Goal: Task Accomplishment & Management: Use online tool/utility

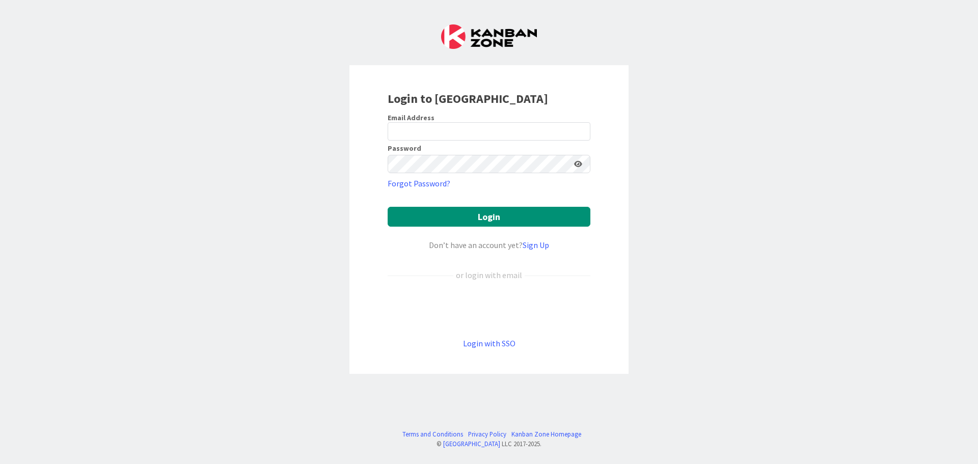
type input "[PERSON_NAME][EMAIL_ADDRESS][DOMAIN_NAME]"
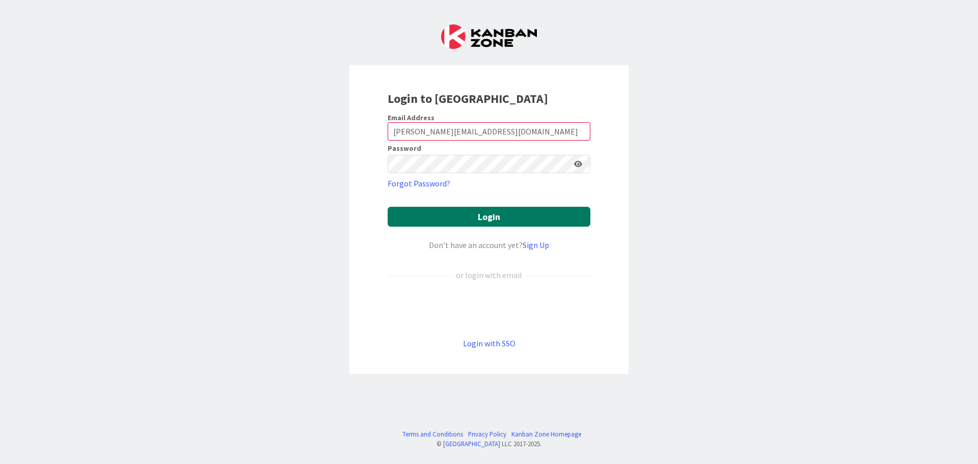
click at [456, 219] on button "Login" at bounding box center [489, 217] width 203 height 20
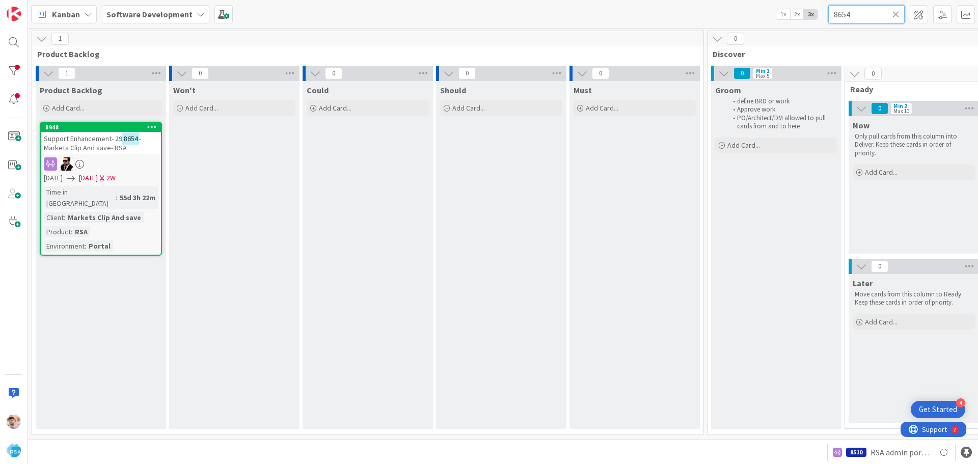
click at [865, 13] on input "8654" at bounding box center [866, 14] width 76 height 18
drag, startPoint x: 865, startPoint y: 13, endPoint x: 835, endPoint y: 13, distance: 30.6
click at [835, 13] on input "8654" at bounding box center [866, 14] width 76 height 18
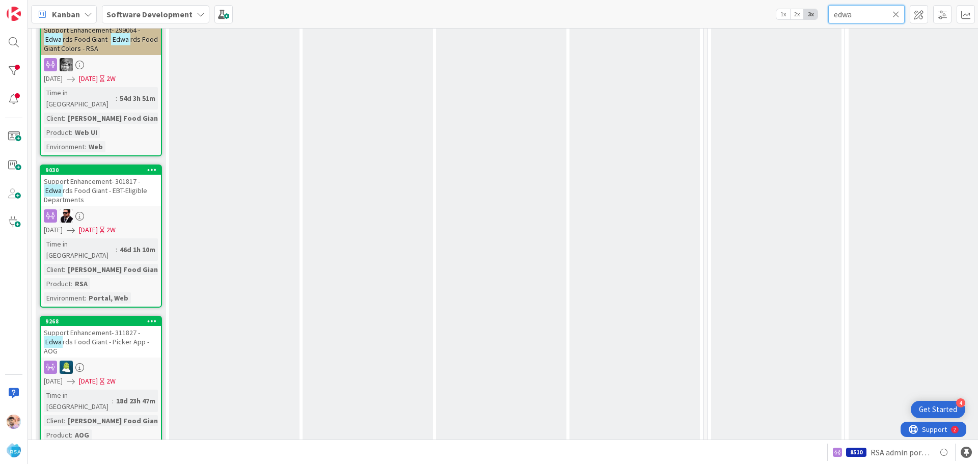
scroll to position [1014, 0]
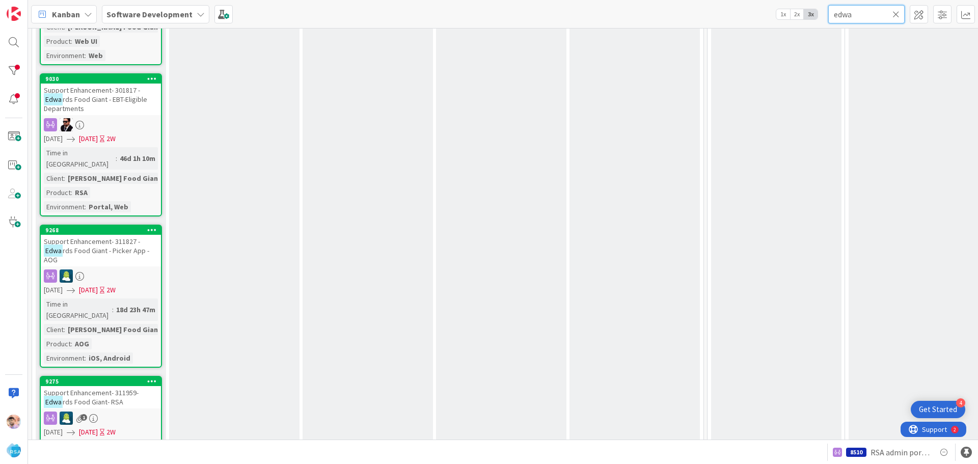
drag, startPoint x: 861, startPoint y: 14, endPoint x: 816, endPoint y: 15, distance: 44.8
click at [816, 15] on div "Kanban Software Development 1x 2x 3x edwa" at bounding box center [503, 14] width 950 height 28
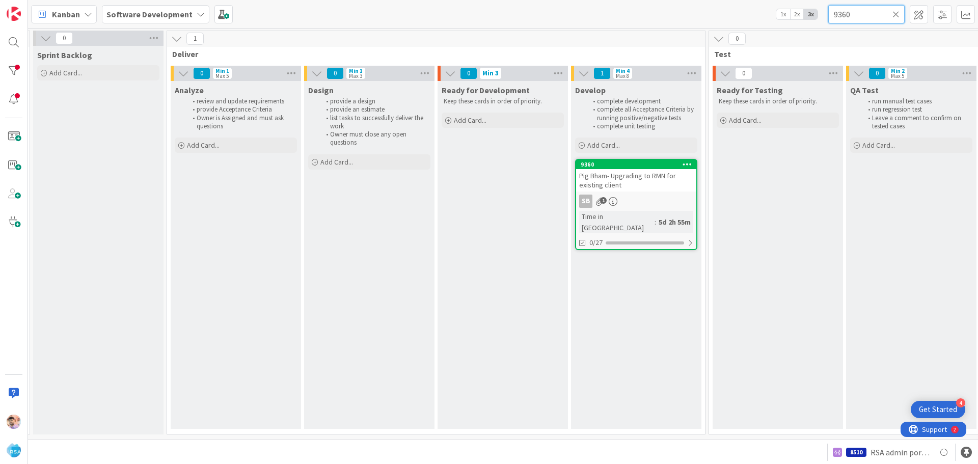
scroll to position [3, 1153]
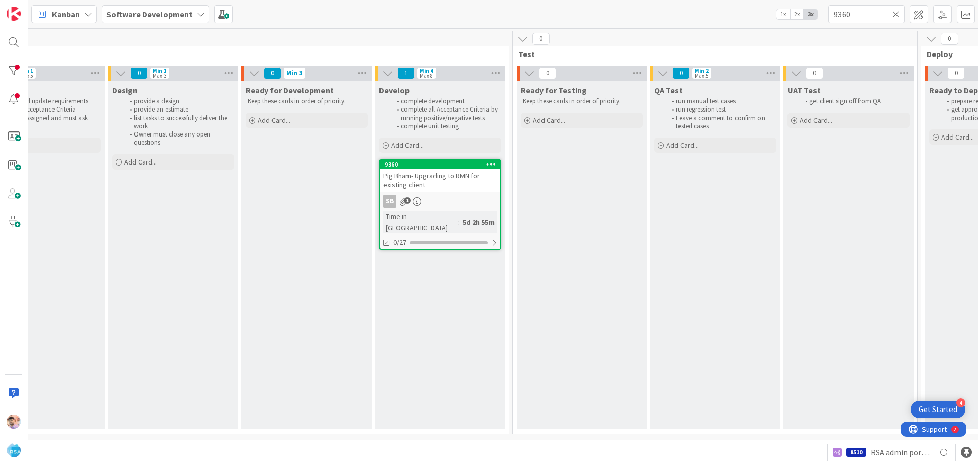
click at [439, 183] on div "Pig Bham- Upgrading to RMN for existing client" at bounding box center [440, 180] width 120 height 22
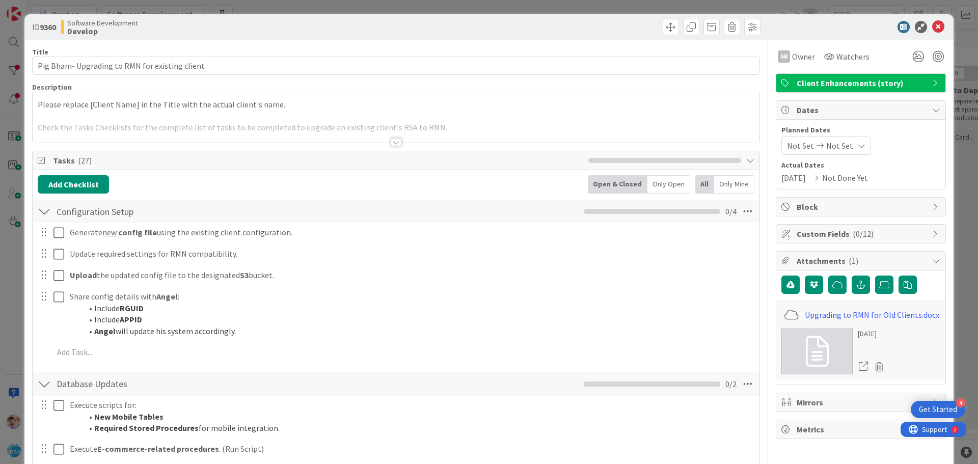
click at [392, 140] on div at bounding box center [396, 142] width 11 height 8
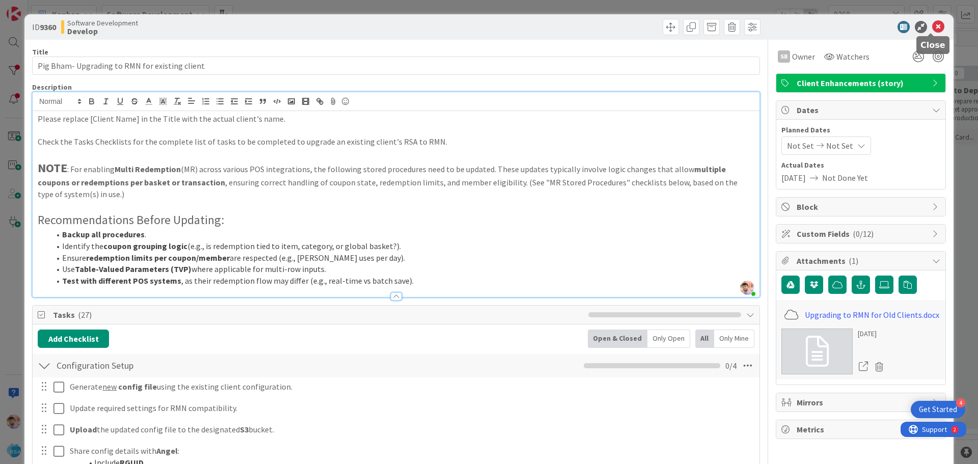
click at [932, 22] on icon at bounding box center [938, 27] width 12 height 12
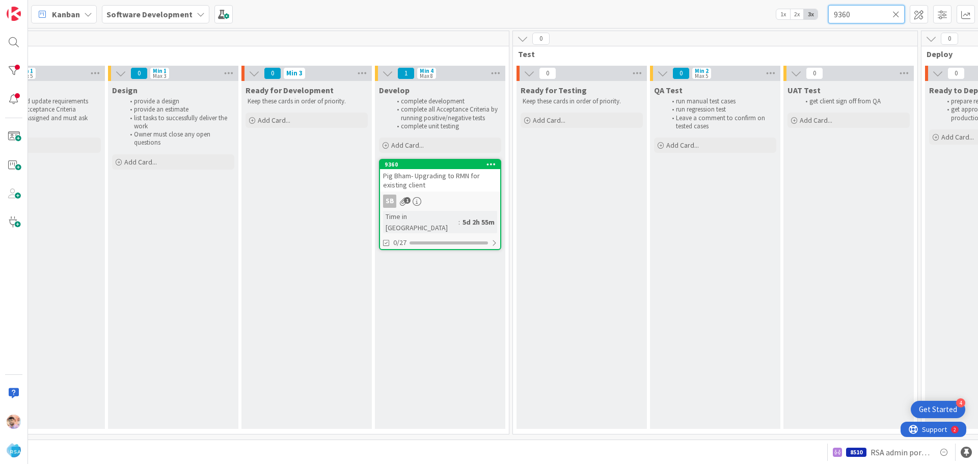
drag, startPoint x: 867, startPoint y: 15, endPoint x: 808, endPoint y: 12, distance: 58.2
click at [809, 12] on div "Kanban Software Development 1x 2x 3x 9360" at bounding box center [503, 14] width 950 height 28
type input "8580"
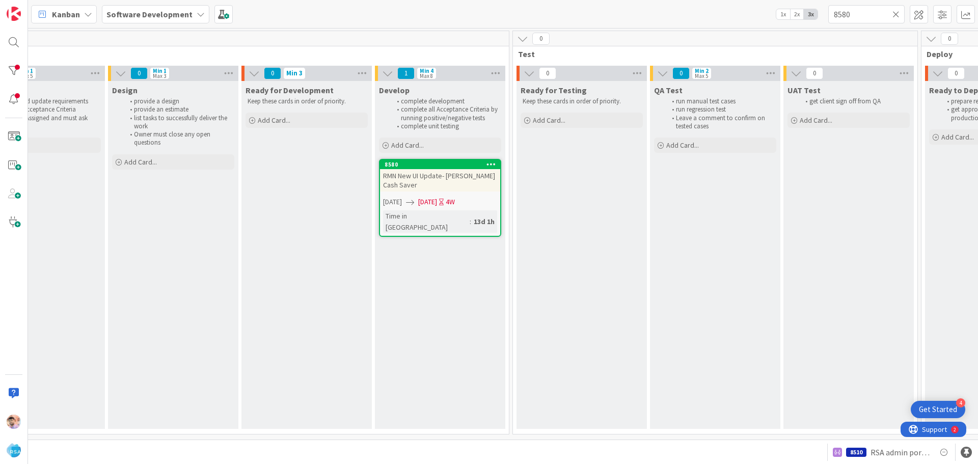
click at [450, 178] on div "RMN New UI Update- [PERSON_NAME] Cash Saver" at bounding box center [440, 180] width 120 height 22
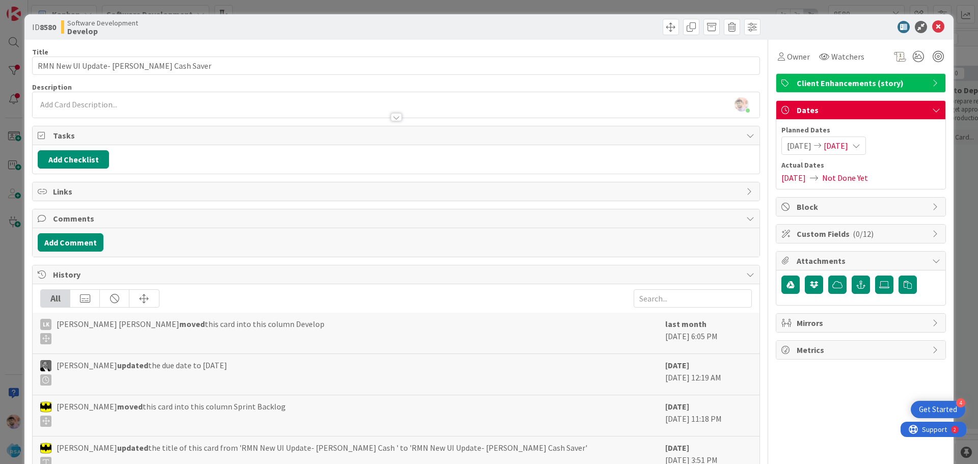
click at [819, 176] on icon at bounding box center [814, 178] width 16 height 8
click at [861, 181] on span "Not Done Yet" at bounding box center [845, 178] width 46 height 12
click at [793, 57] on span "Owner" at bounding box center [798, 56] width 23 height 12
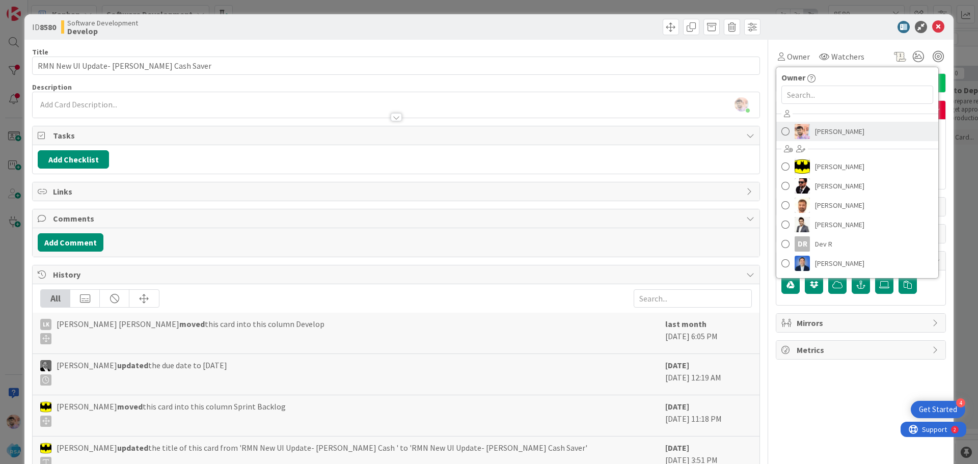
click at [815, 133] on span "[PERSON_NAME]" at bounding box center [839, 131] width 49 height 15
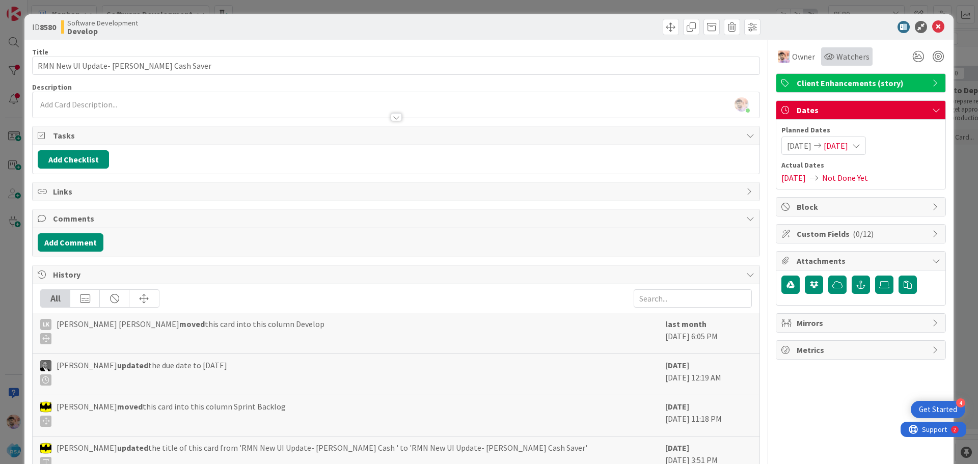
click at [841, 50] on span "Watchers" at bounding box center [852, 56] width 33 height 12
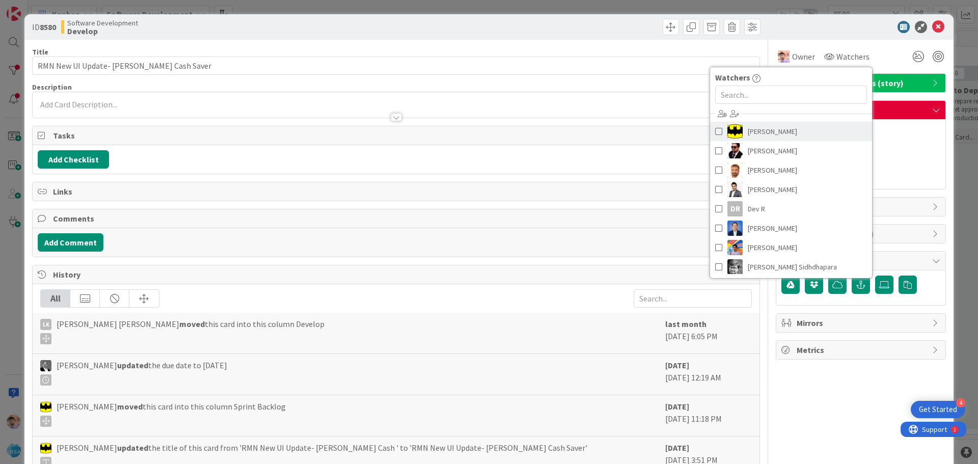
click at [761, 127] on span "[PERSON_NAME]" at bounding box center [772, 131] width 49 height 15
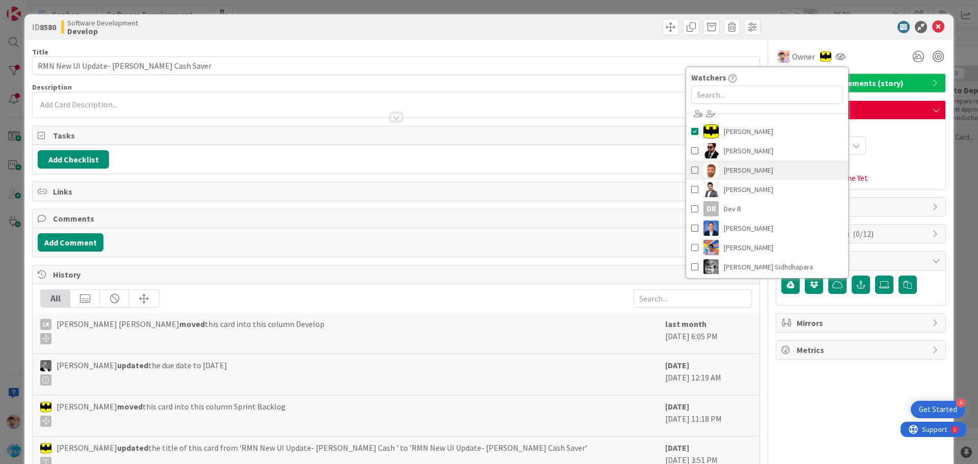
click at [742, 170] on span "[PERSON_NAME]" at bounding box center [748, 170] width 49 height 15
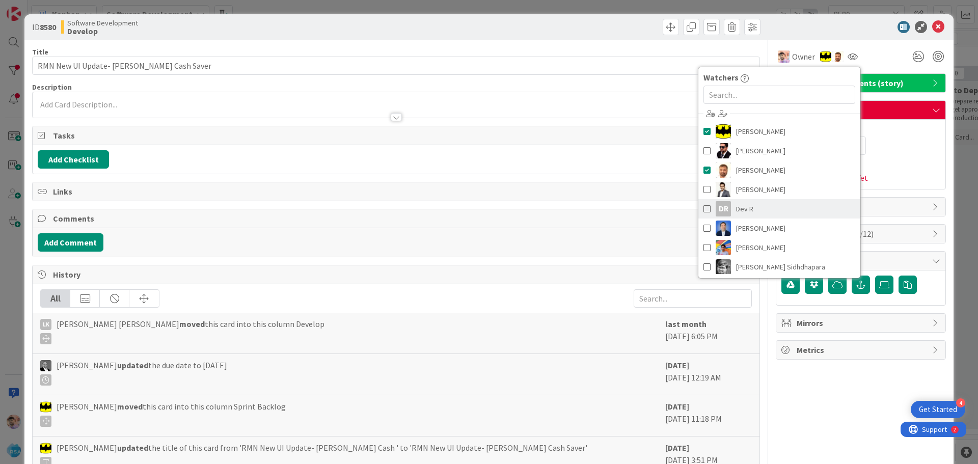
click at [747, 210] on link "DR [PERSON_NAME]" at bounding box center [779, 208] width 162 height 19
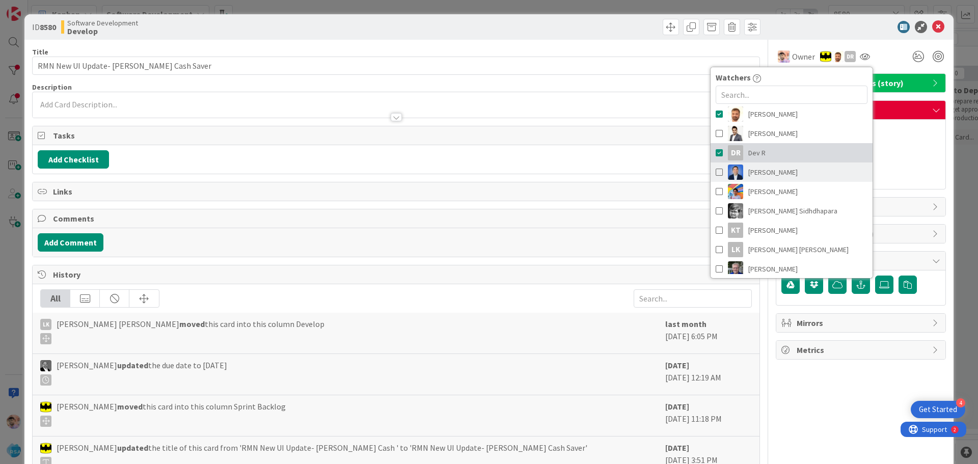
scroll to position [102, 0]
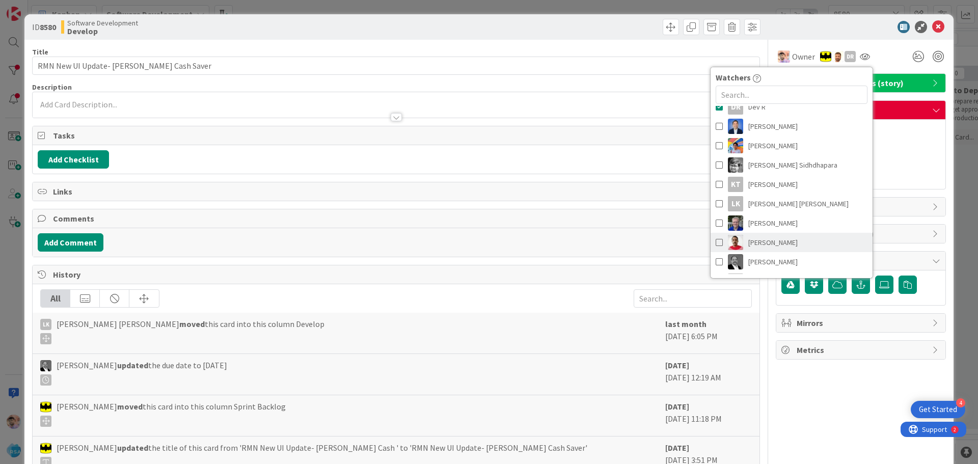
click at [757, 242] on span "[PERSON_NAME]" at bounding box center [772, 242] width 49 height 15
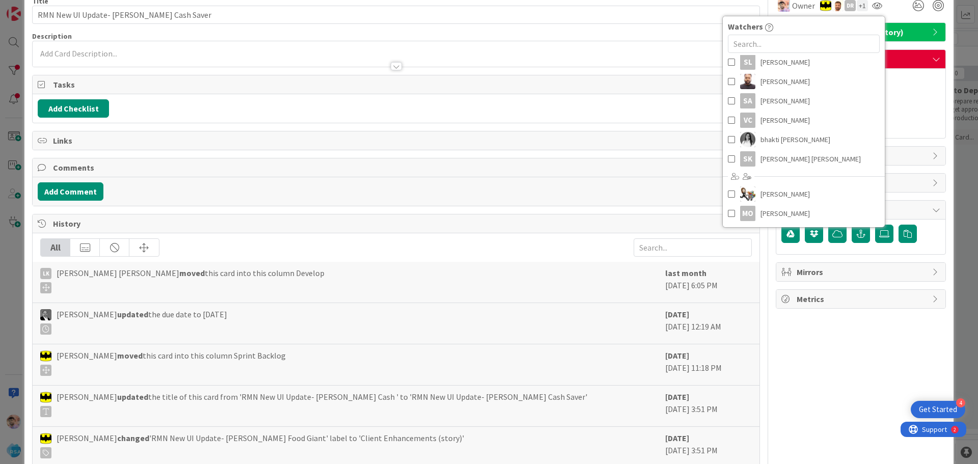
scroll to position [99, 0]
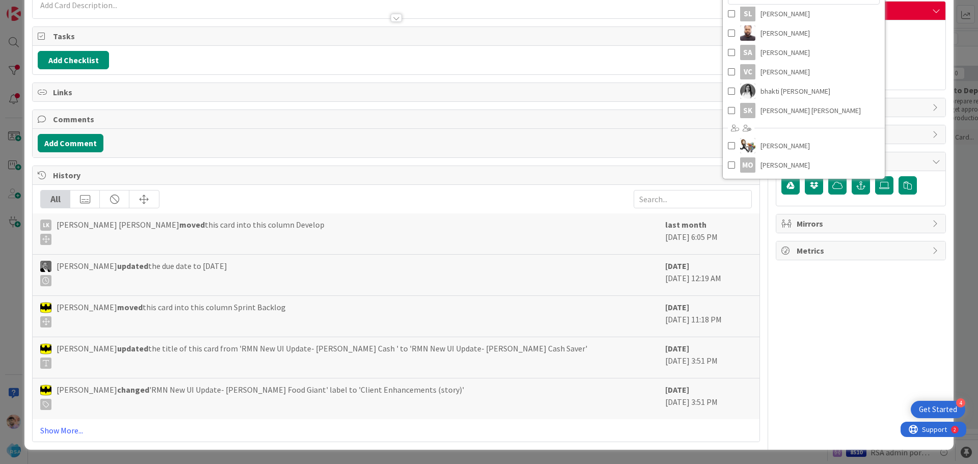
click at [842, 377] on div "Owner Owner Remove Set as Watcher [PERSON_NAME] [PERSON_NAME] [PERSON_NAME] [PE…" at bounding box center [861, 191] width 170 height 502
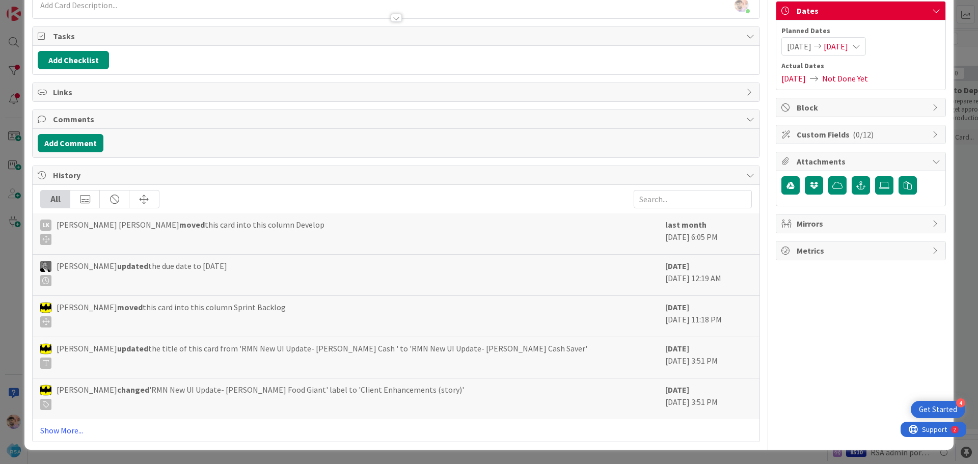
scroll to position [0, 0]
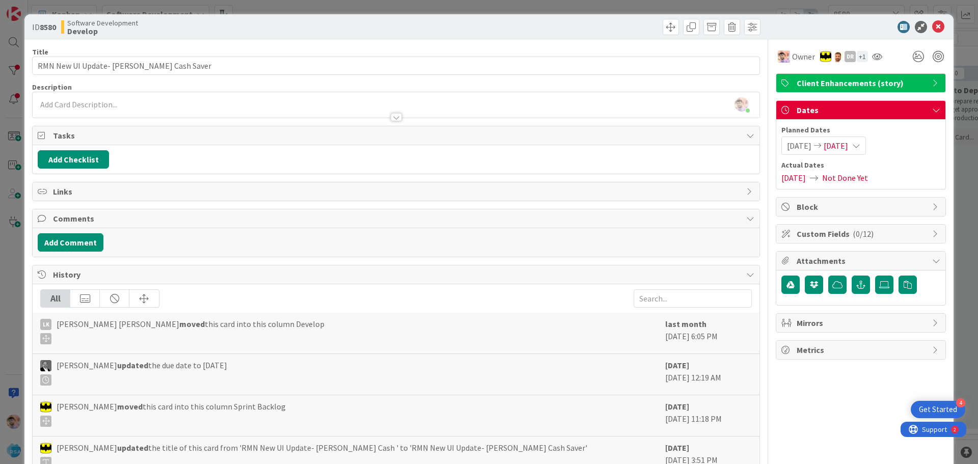
click at [797, 143] on span "[DATE]" at bounding box center [799, 146] width 24 height 12
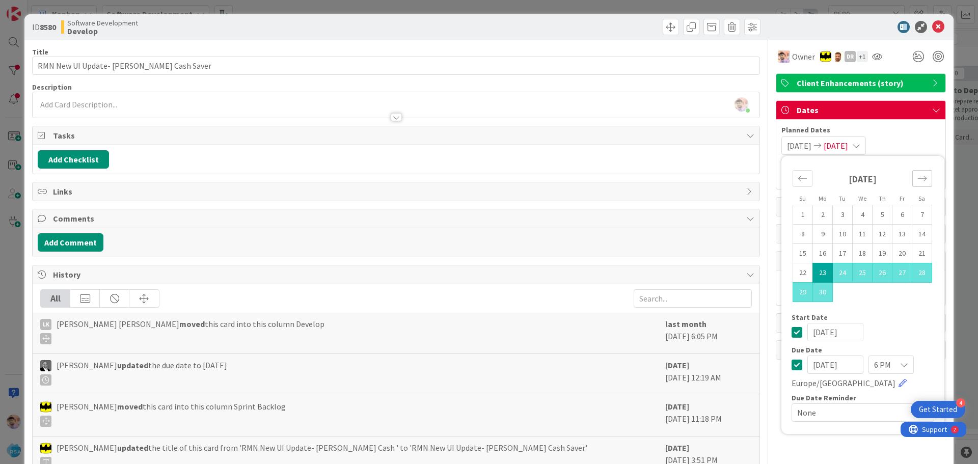
click at [923, 176] on div "Move forward to switch to the next month." at bounding box center [922, 178] width 20 height 17
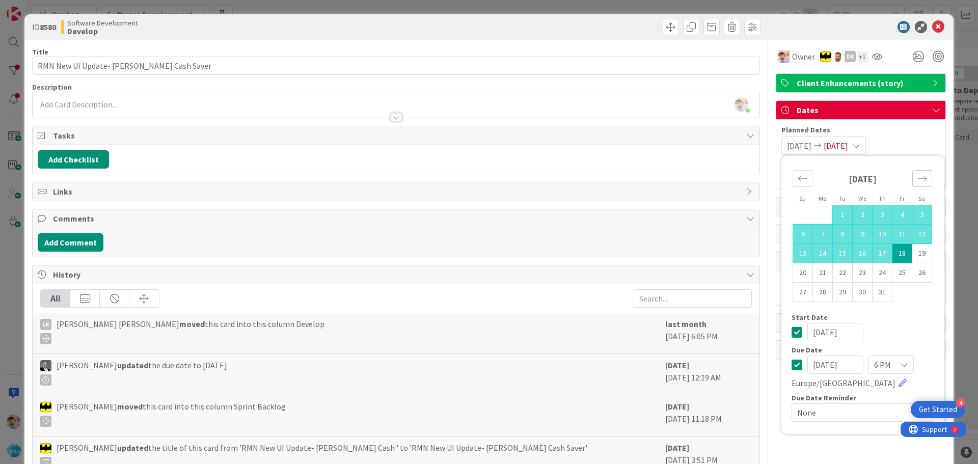
click at [917, 178] on icon "Move forward to switch to the next month." at bounding box center [922, 179] width 10 height 10
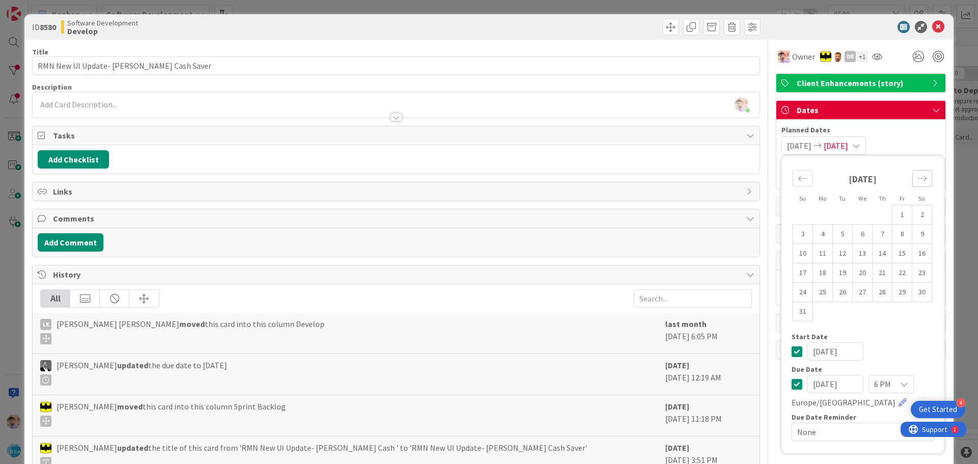
click at [917, 178] on icon "Move forward to switch to the next month." at bounding box center [922, 179] width 10 height 10
click at [917, 175] on icon "Move forward to switch to the next month." at bounding box center [922, 179] width 10 height 10
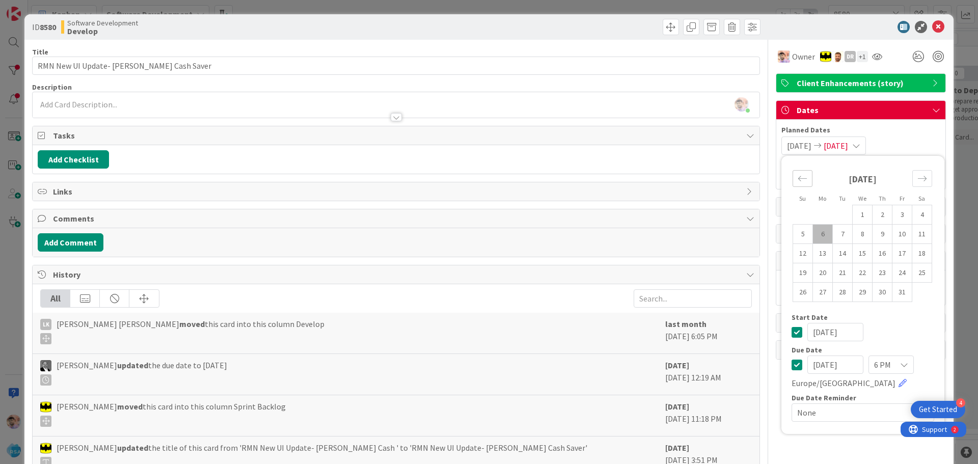
click at [793, 173] on div "Move backward to switch to the previous month." at bounding box center [803, 178] width 20 height 17
click at [912, 177] on div "Move forward to switch to the next month." at bounding box center [922, 178] width 20 height 17
click at [814, 233] on td "6" at bounding box center [823, 234] width 20 height 19
type input "[DATE]"
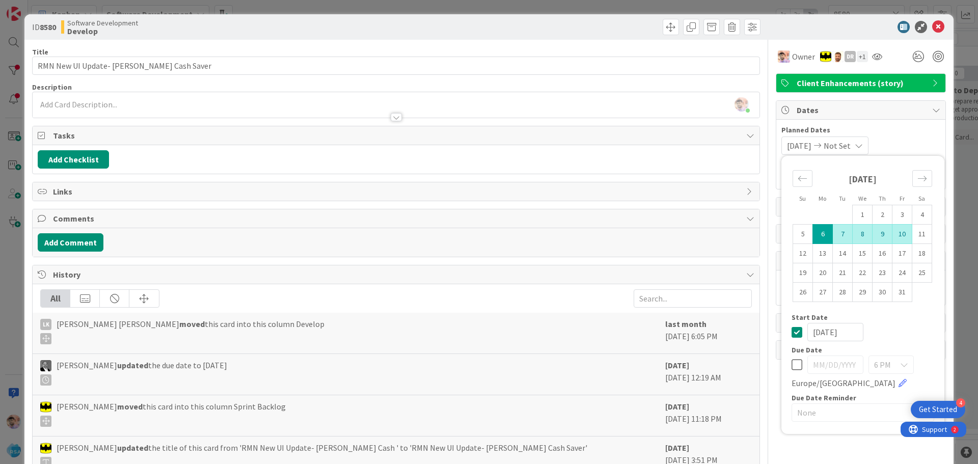
click at [893, 233] on td "10" at bounding box center [902, 234] width 20 height 19
type input "[DATE]"
click at [905, 132] on span "Planned Dates" at bounding box center [860, 130] width 159 height 11
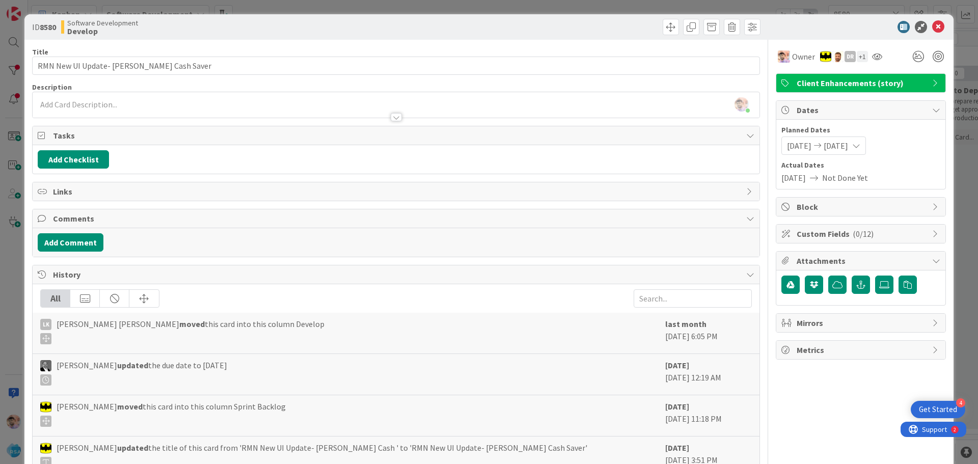
click at [89, 106] on div "[PERSON_NAME] just joined" at bounding box center [396, 104] width 727 height 25
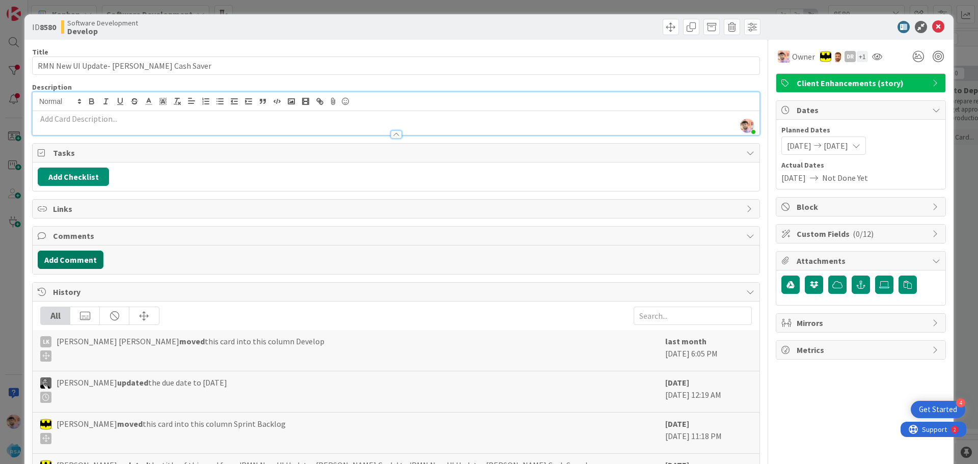
click at [64, 256] on button "Add Comment" at bounding box center [71, 260] width 66 height 18
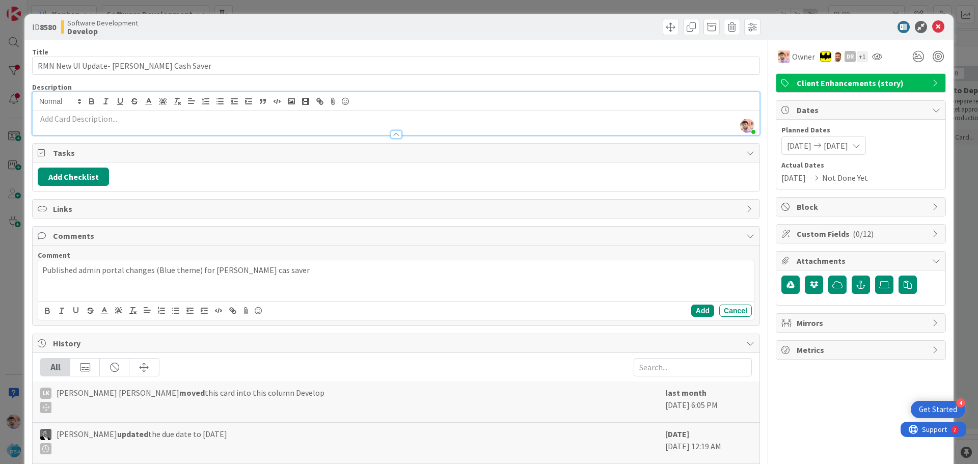
click at [253, 268] on p "Published admin portal changes (Blue theme) for [PERSON_NAME] cas saver" at bounding box center [396, 270] width 708 height 12
click at [284, 272] on p "Published admin portal changes (Blue theme) for [PERSON_NAME] cash saver" at bounding box center [396, 270] width 708 height 12
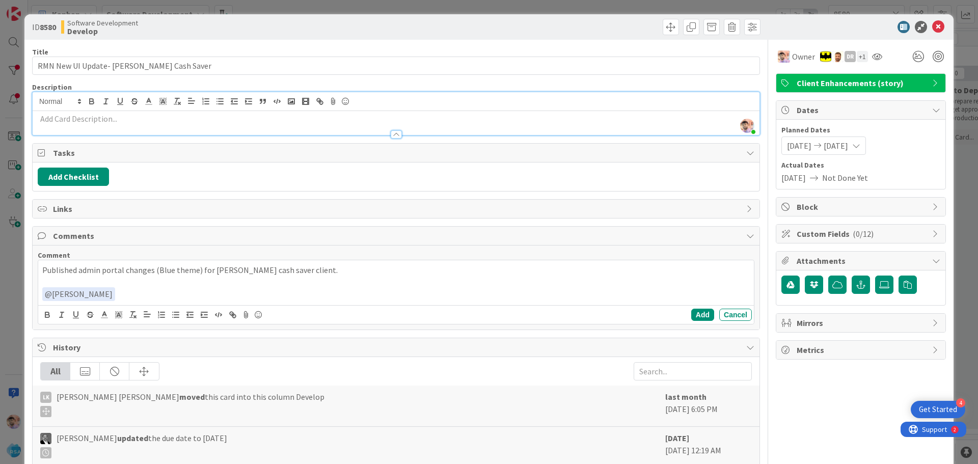
click at [93, 328] on div "Comment Published admin portal changes (Blue theme) for [PERSON_NAME] cash save…" at bounding box center [396, 288] width 727 height 84
click at [697, 310] on button "Add" at bounding box center [702, 315] width 23 height 12
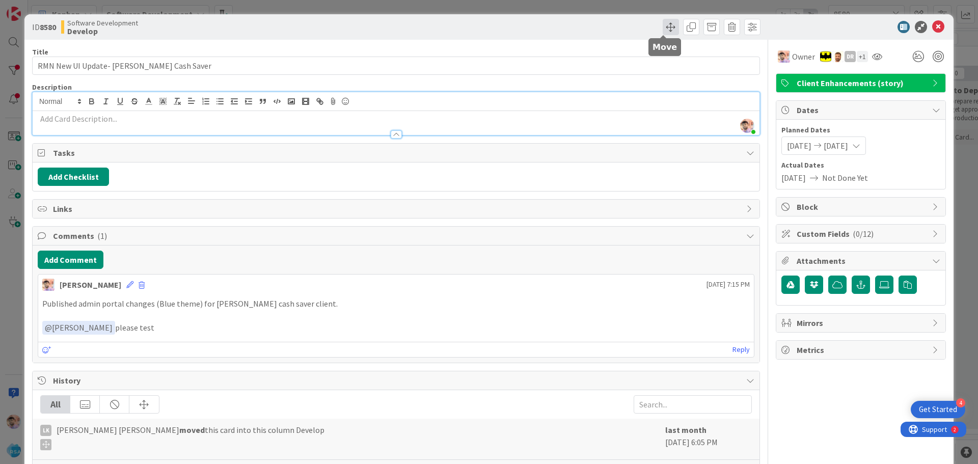
click at [663, 28] on span at bounding box center [671, 27] width 16 height 16
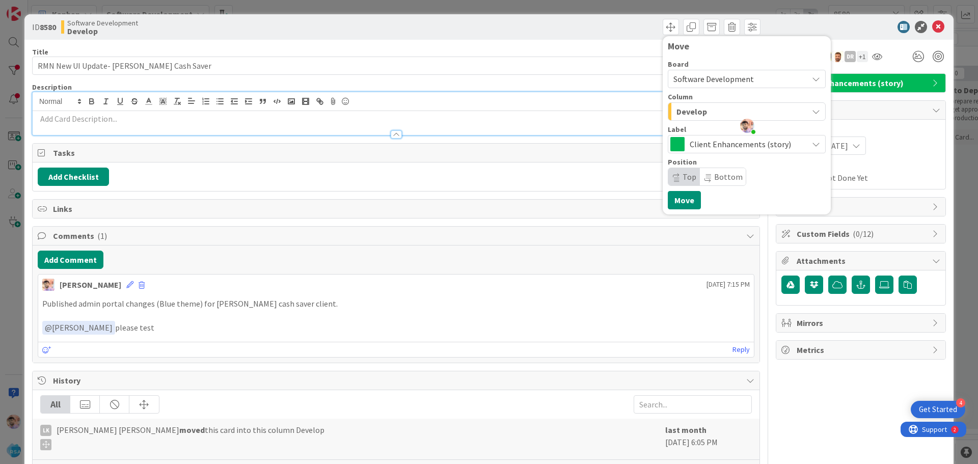
click at [689, 111] on span "Develop" at bounding box center [691, 111] width 31 height 13
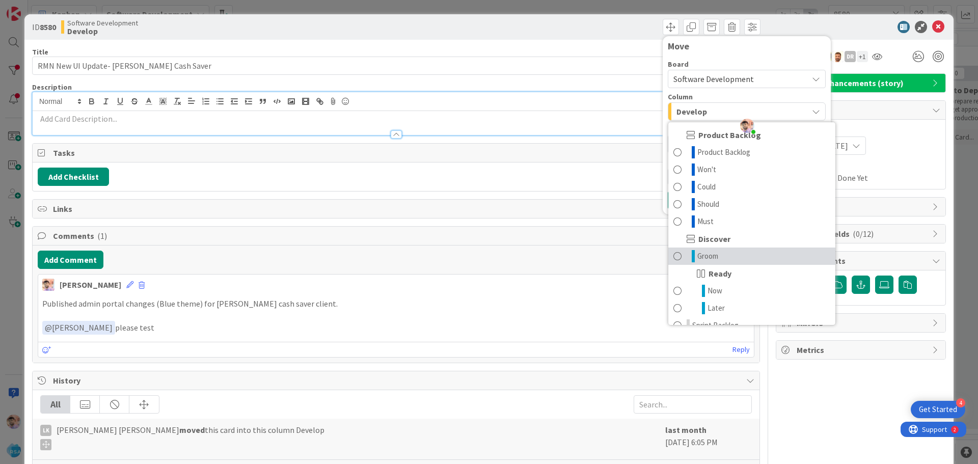
scroll to position [204, 0]
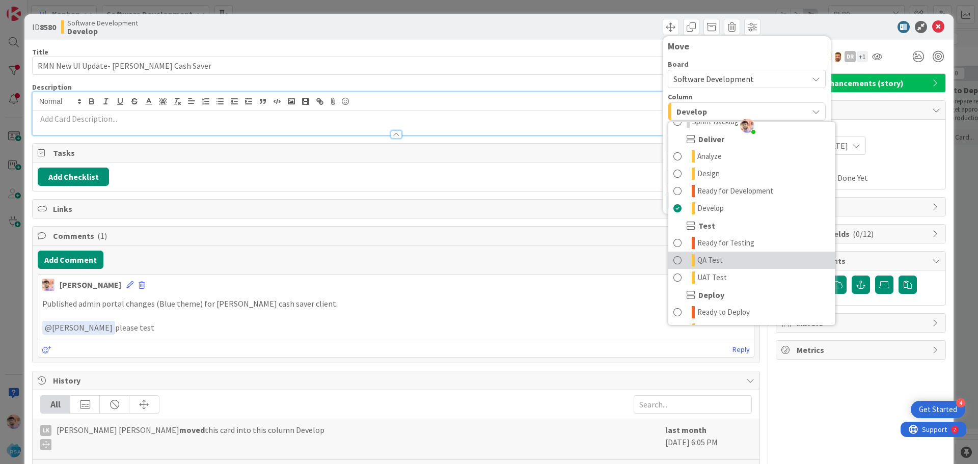
click at [705, 260] on span "QA Test" at bounding box center [709, 260] width 25 height 12
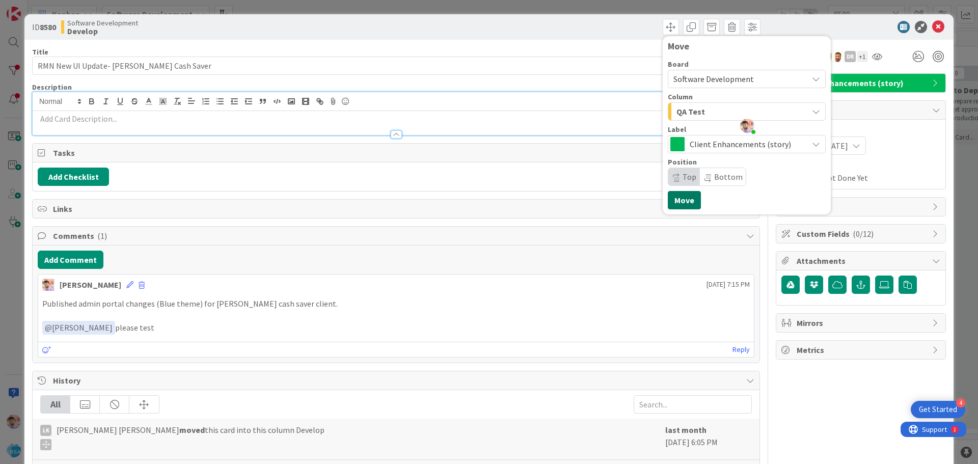
click at [682, 203] on button "Move" at bounding box center [684, 200] width 33 height 18
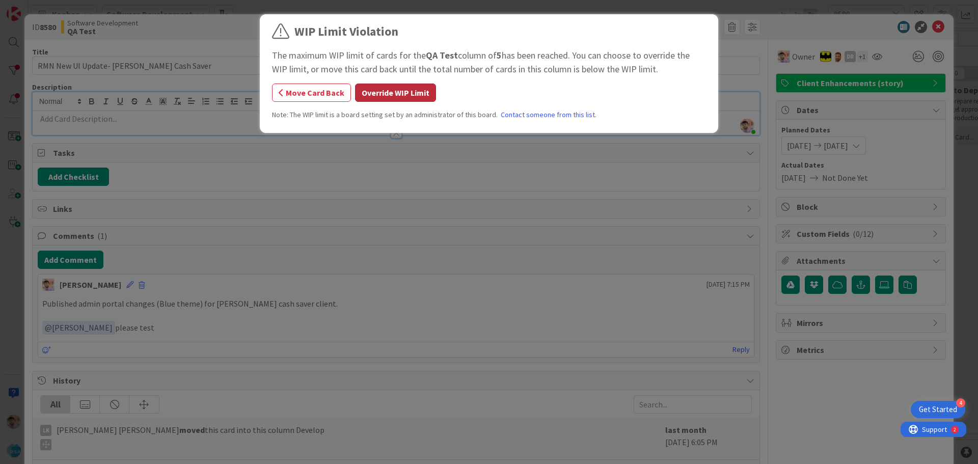
click at [369, 88] on button "Override WIP Limit" at bounding box center [395, 93] width 81 height 18
